Goal: Go to known website: Access a specific website the user already knows

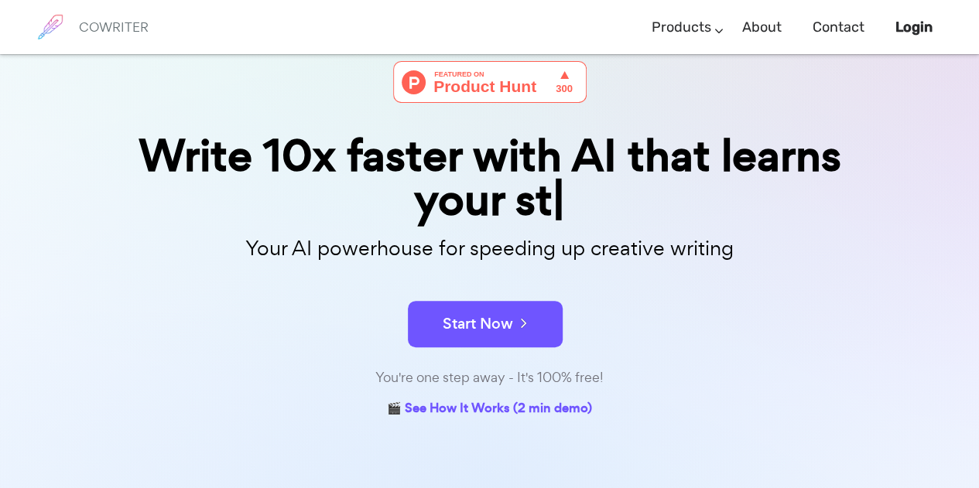
scroll to position [155, 0]
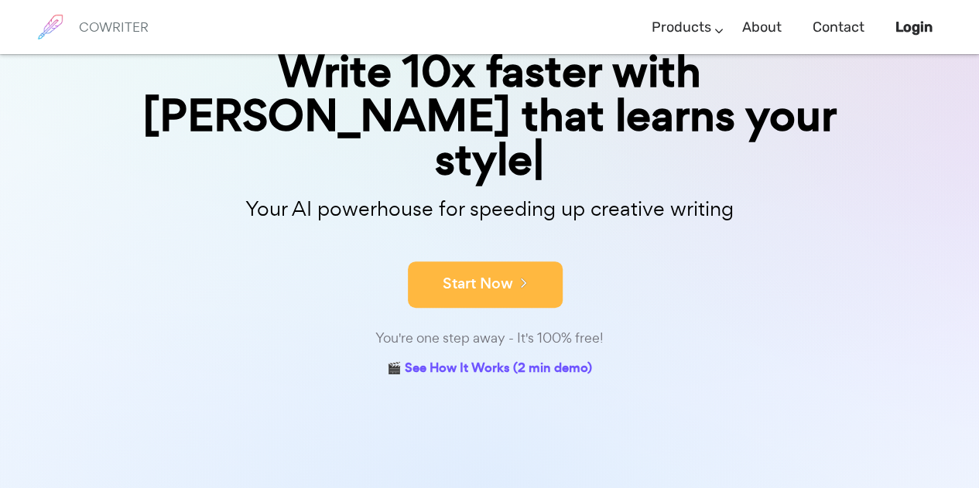
click at [470, 262] on button "Start Now" at bounding box center [485, 285] width 155 height 46
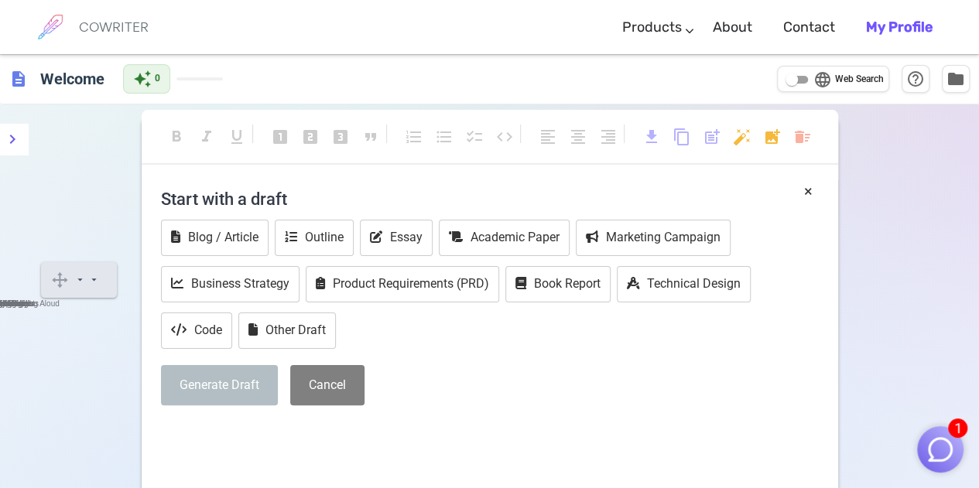
click at [689, 73] on div "description Welcome auto_awesome 0 language Web Search help_outline folder" at bounding box center [489, 79] width 979 height 50
